Goal: Transaction & Acquisition: Purchase product/service

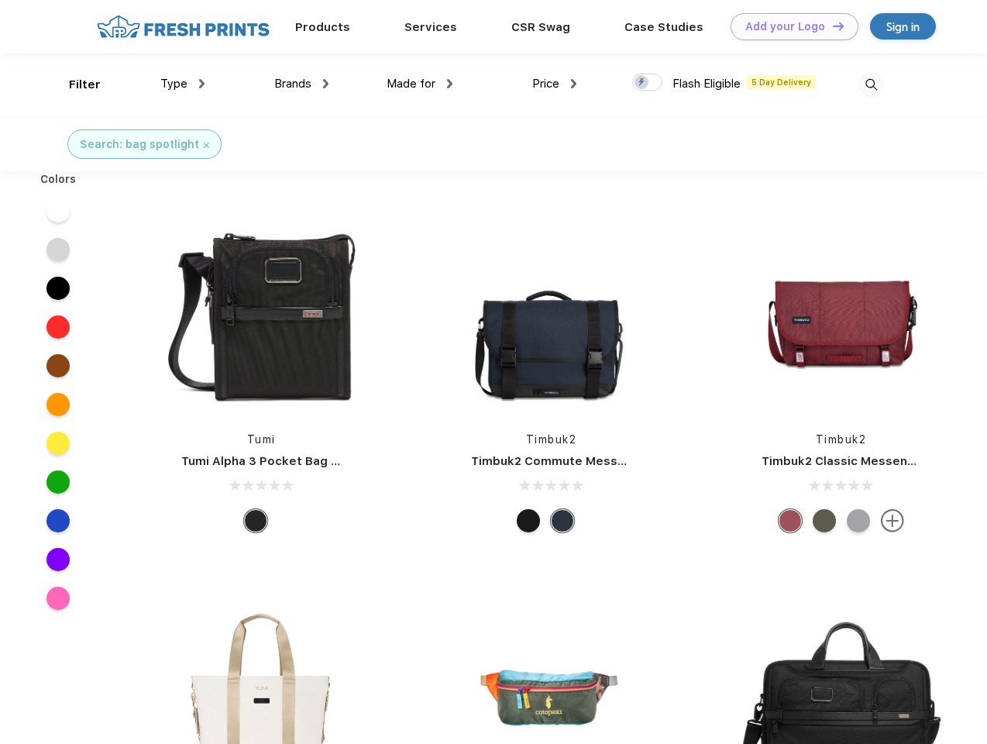
click at [789, 26] on link "Add your Logo Design Tool" at bounding box center [795, 26] width 128 height 27
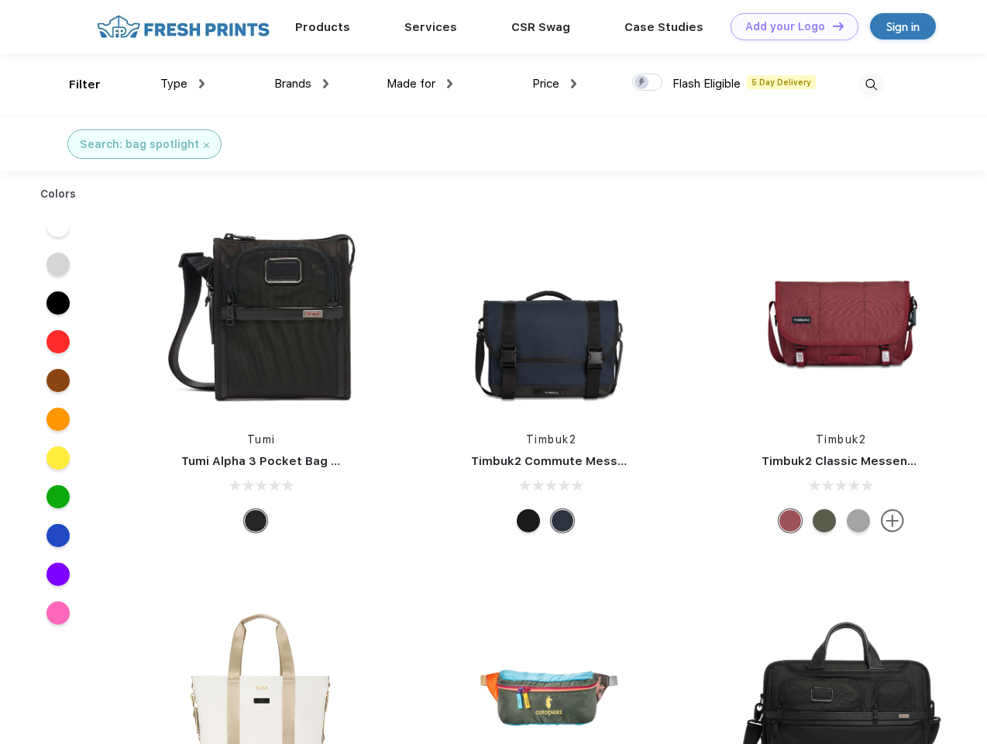
click at [0, 0] on div "Design Tool" at bounding box center [0, 0] width 0 height 0
click at [832, 26] on link "Add your Logo Design Tool" at bounding box center [795, 26] width 128 height 27
click at [74, 84] on div "Filter" at bounding box center [85, 85] width 32 height 18
click at [183, 84] on span "Type" at bounding box center [173, 84] width 27 height 14
click at [301, 84] on span "Brands" at bounding box center [292, 84] width 37 height 14
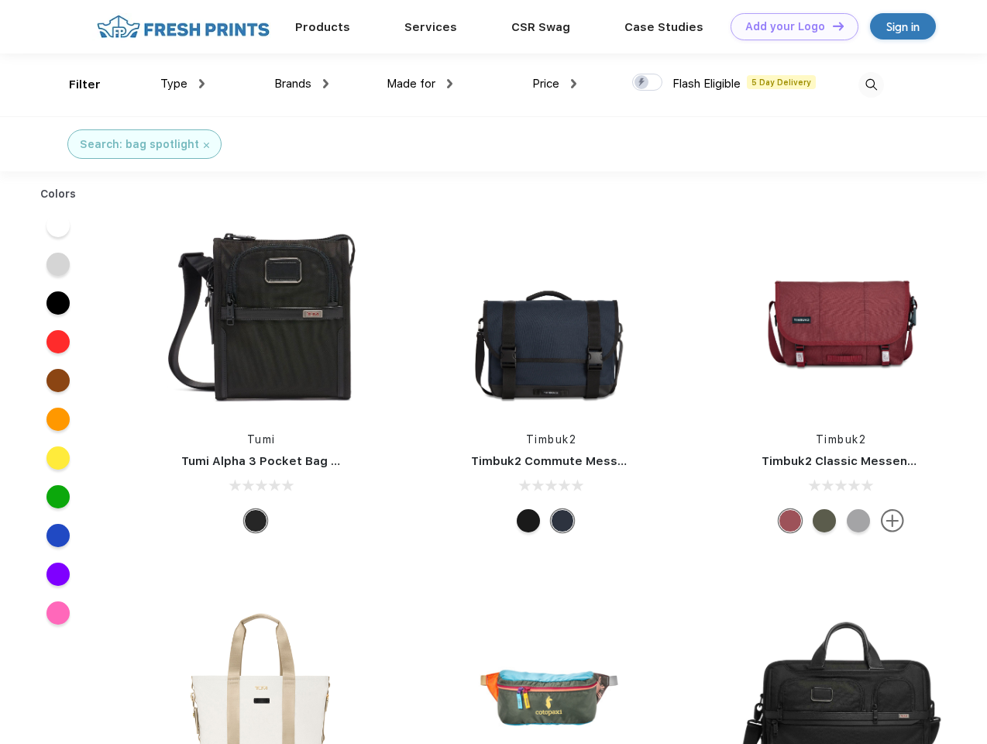
click at [420, 84] on span "Made for" at bounding box center [411, 84] width 49 height 14
click at [555, 84] on span "Price" at bounding box center [545, 84] width 27 height 14
click at [648, 83] on div at bounding box center [647, 82] width 30 height 17
click at [642, 83] on input "checkbox" at bounding box center [637, 78] width 10 height 10
click at [871, 84] on img at bounding box center [872, 85] width 26 height 26
